Goal: Information Seeking & Learning: Check status

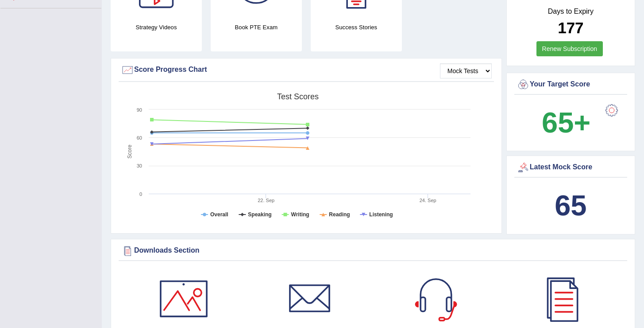
scroll to position [217, 0]
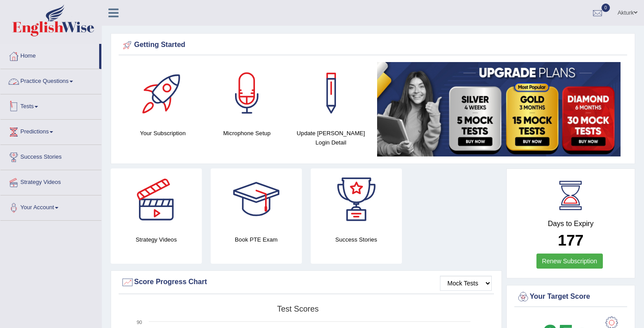
click at [27, 101] on link "Tests" at bounding box center [50, 105] width 101 height 22
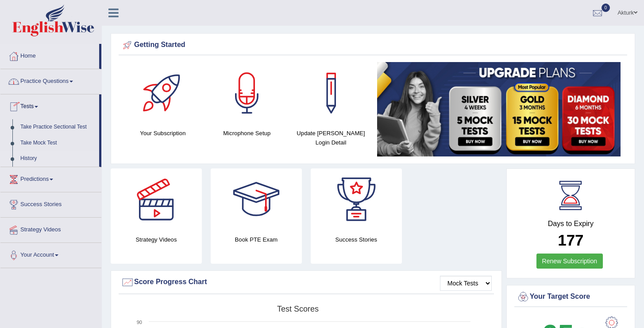
click at [35, 163] on link "History" at bounding box center [57, 159] width 83 height 16
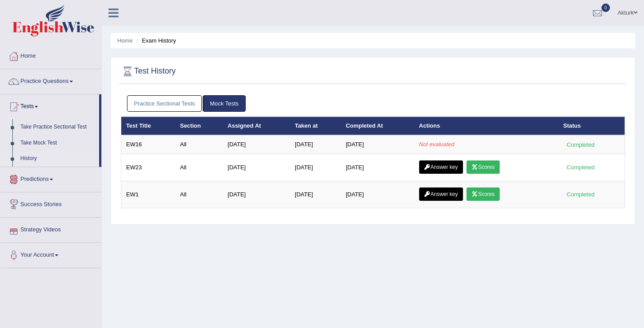
click at [264, 36] on ul "Home Exam History" at bounding box center [373, 41] width 525 height 16
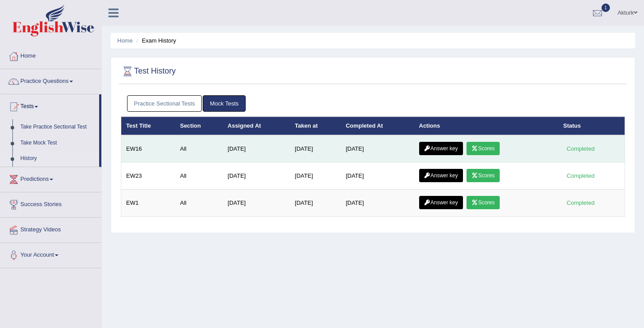
click at [485, 152] on link "Scores" at bounding box center [483, 148] width 33 height 13
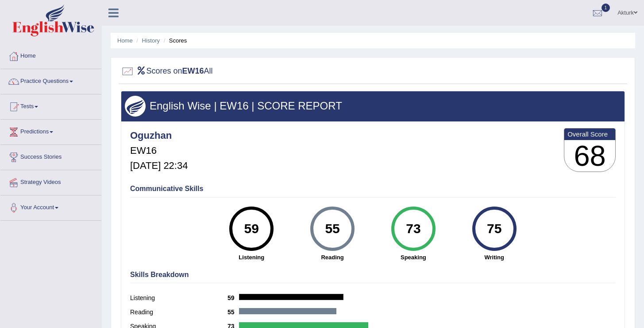
click at [485, 152] on div "Oguzhan EW16 [DATE] 22:34 Overall Score 68" at bounding box center [373, 152] width 490 height 53
click at [151, 40] on link "History" at bounding box center [151, 40] width 18 height 7
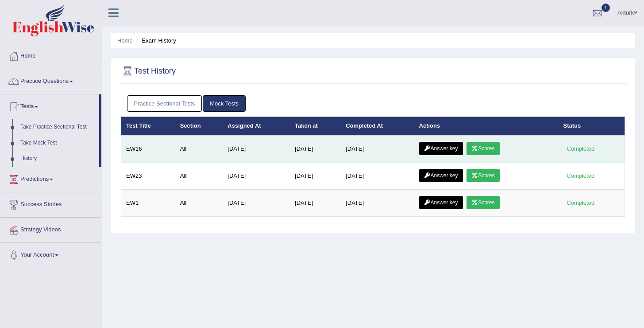
click at [448, 146] on link "Answer key" at bounding box center [441, 148] width 44 height 13
click at [438, 149] on link "Answer key" at bounding box center [441, 148] width 44 height 13
click at [446, 146] on link "Answer key" at bounding box center [441, 148] width 44 height 13
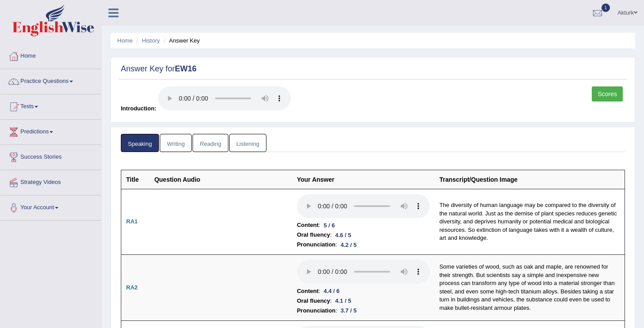
click at [176, 143] on link "Writing" at bounding box center [176, 143] width 32 height 18
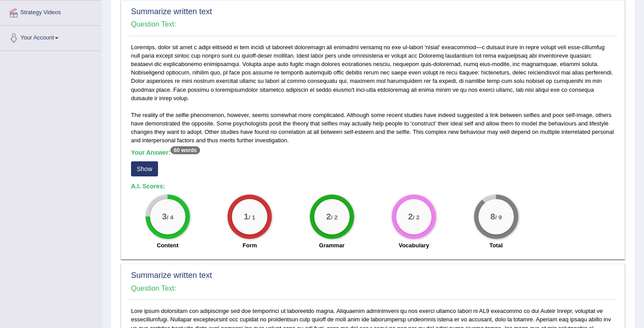
scroll to position [172, 0]
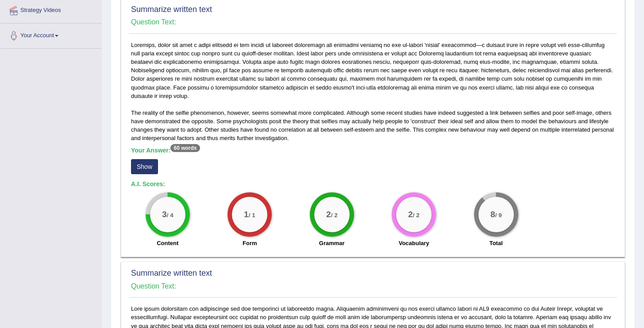
click at [161, 201] on div "3 / 4" at bounding box center [167, 214] width 35 height 35
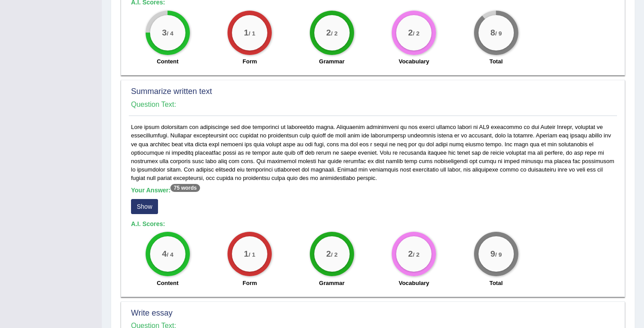
scroll to position [0, 0]
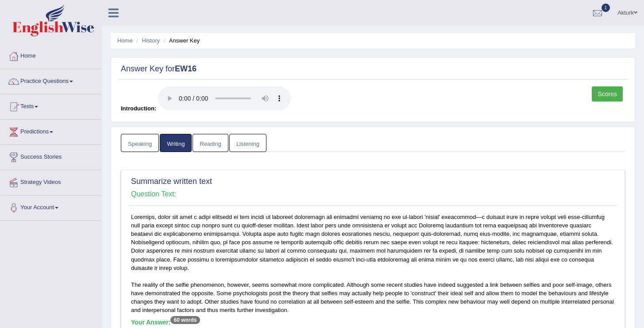
click at [217, 143] on link "Reading" at bounding box center [210, 143] width 35 height 18
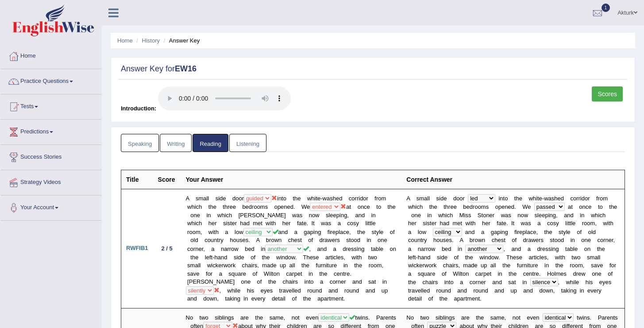
click at [258, 140] on link "Listening" at bounding box center [247, 143] width 37 height 18
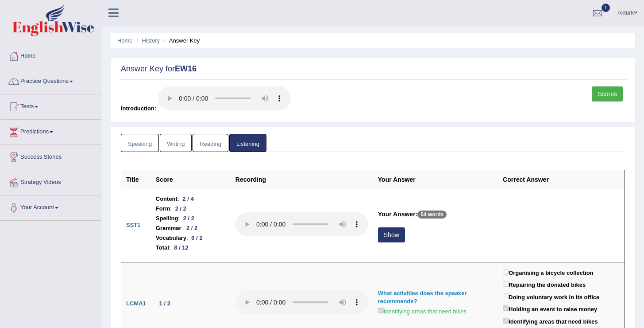
scroll to position [44, 0]
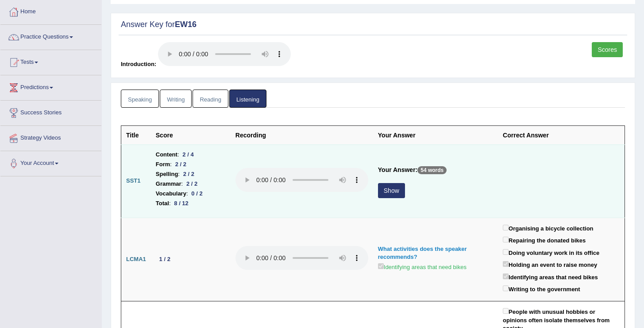
click at [400, 190] on button "Show" at bounding box center [391, 190] width 27 height 15
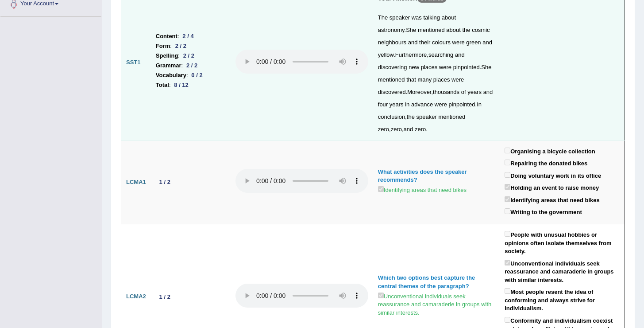
scroll to position [0, 0]
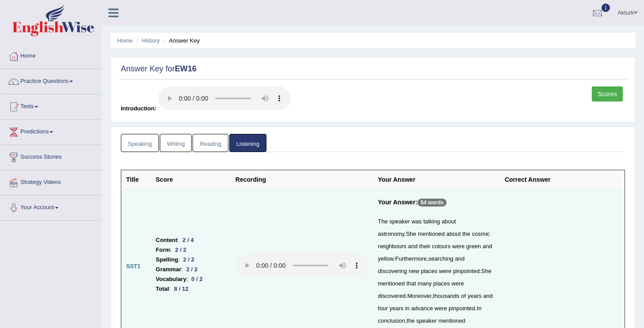
click at [612, 95] on link "Scores" at bounding box center [607, 93] width 31 height 15
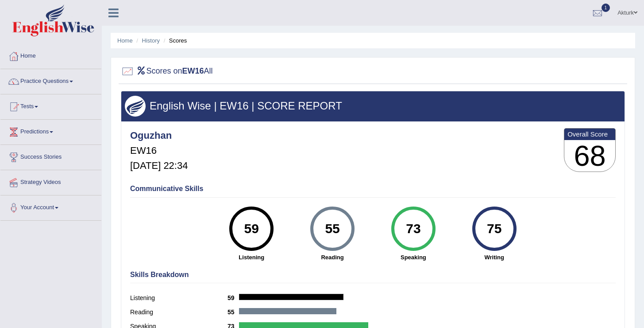
click at [356, 155] on div "Oguzhan EW16 [DATE] 22:34 Overall Score 68" at bounding box center [373, 152] width 490 height 53
